Goal: Task Accomplishment & Management: Use online tool/utility

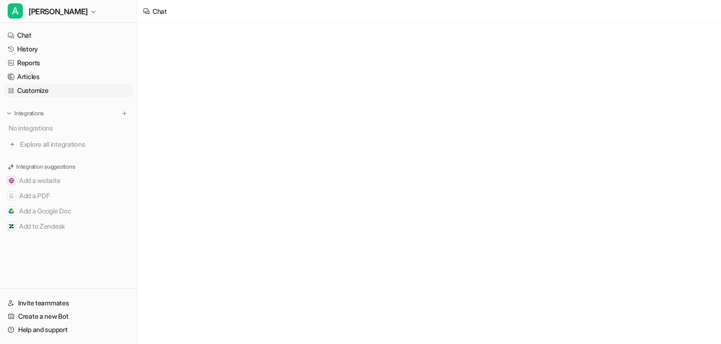
click at [52, 93] on link "Customize" at bounding box center [68, 90] width 129 height 13
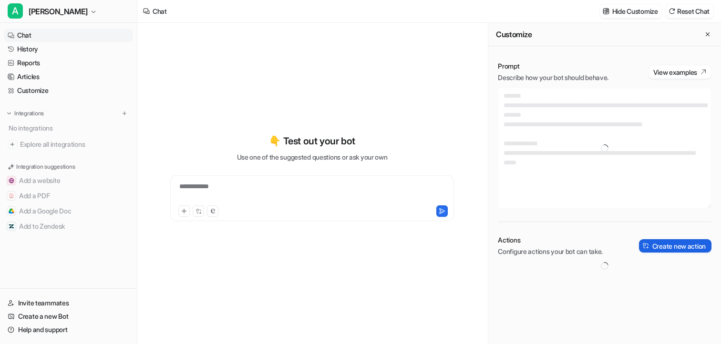
type textarea "**********"
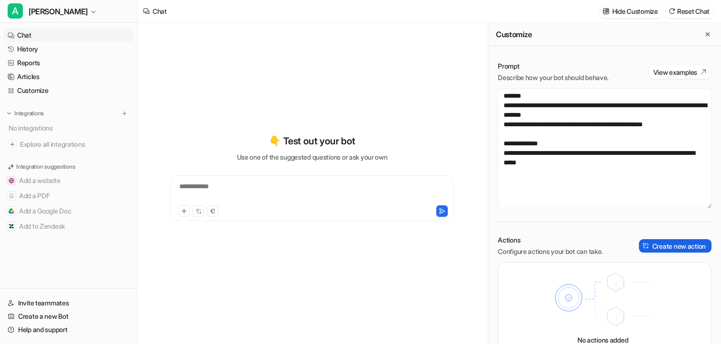
click at [672, 252] on button "Create new action" at bounding box center [675, 245] width 72 height 13
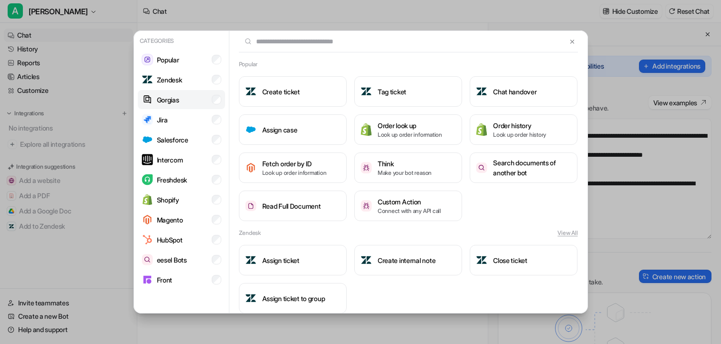
click at [185, 102] on li "Gorgias" at bounding box center [181, 99] width 87 height 19
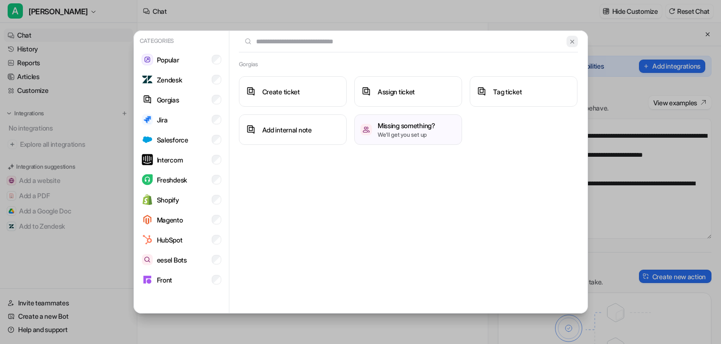
click at [575, 43] on img at bounding box center [572, 41] width 7 height 7
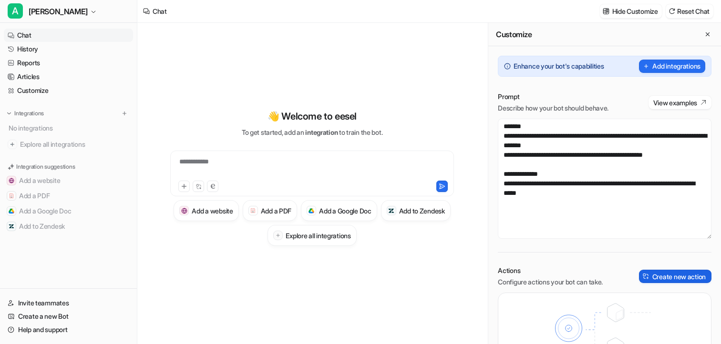
click at [654, 276] on button "Create new action" at bounding box center [675, 276] width 72 height 13
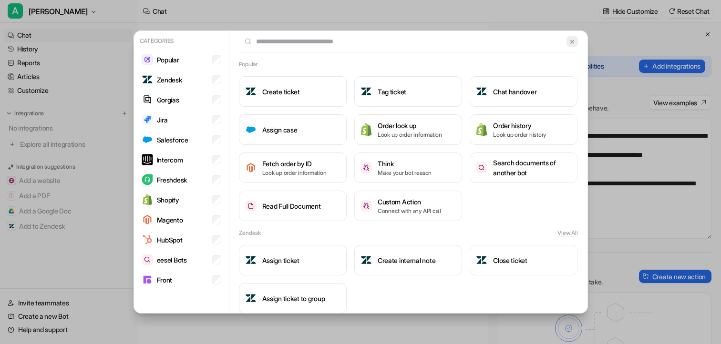
click at [570, 44] on img at bounding box center [572, 41] width 7 height 7
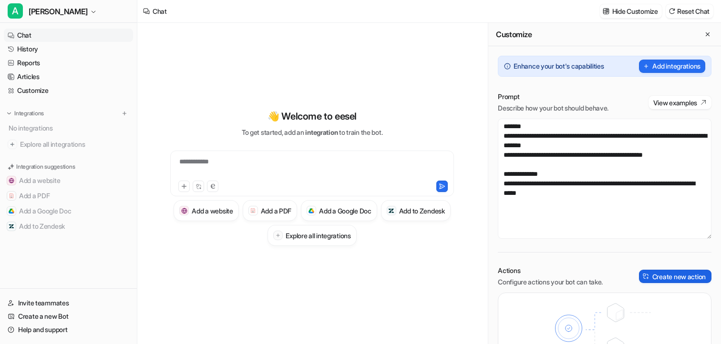
click at [691, 281] on button "Create new action" at bounding box center [675, 276] width 72 height 13
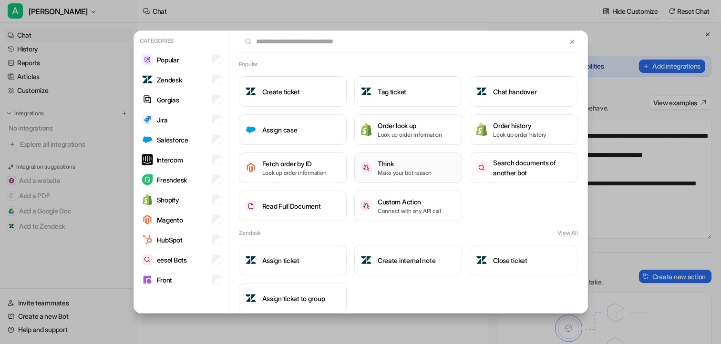
click at [402, 164] on h3 "Think" at bounding box center [405, 164] width 54 height 10
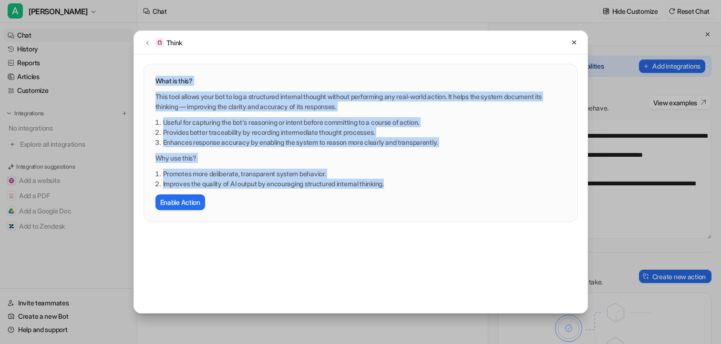
drag, startPoint x: 155, startPoint y: 82, endPoint x: 398, endPoint y: 181, distance: 262.4
click at [397, 181] on div "What is this? This tool allows your bot to log a structured internal thought wi…" at bounding box center [360, 143] width 411 height 134
click at [398, 181] on li "Improves the quality of AI output by encouraging structured internal thinking." at bounding box center [364, 184] width 403 height 10
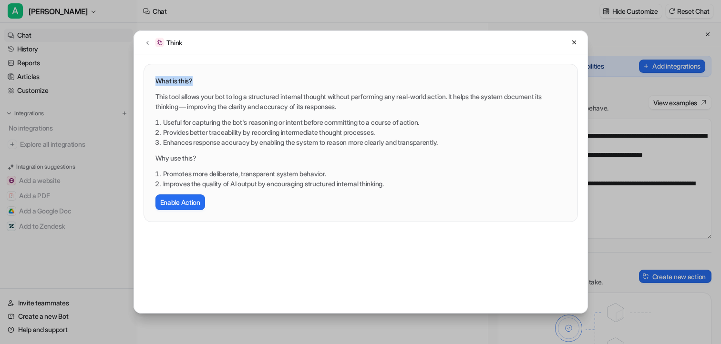
drag, startPoint x: 153, startPoint y: 82, endPoint x: 194, endPoint y: 82, distance: 41.0
click at [194, 82] on div "What is this? This tool allows your bot to log a structured internal thought wi…" at bounding box center [360, 142] width 433 height 157
click at [574, 46] on button at bounding box center [573, 42] width 11 height 11
